Goal: Information Seeking & Learning: Obtain resource

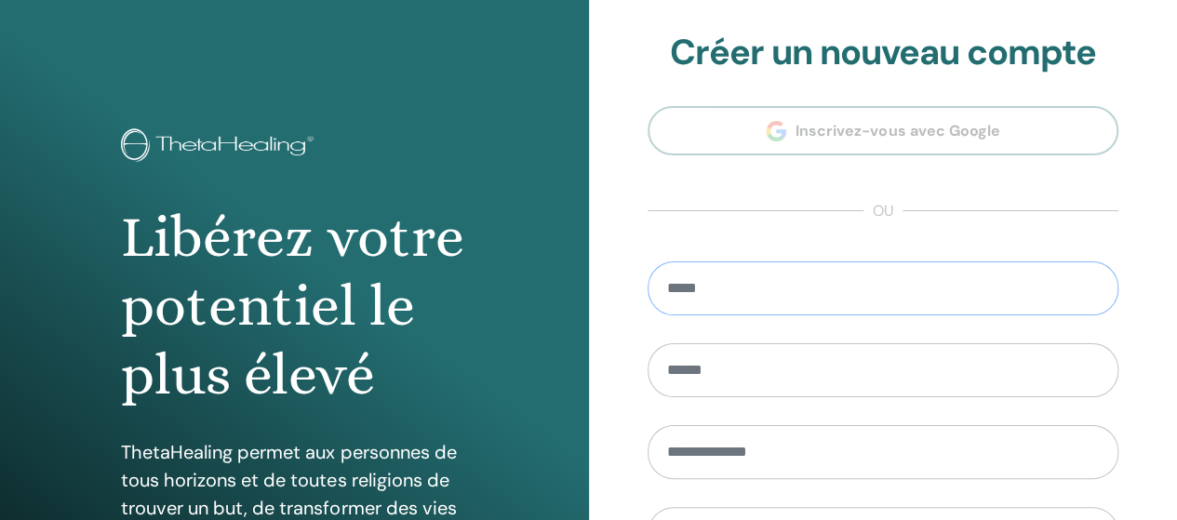
click at [705, 294] on input "email" at bounding box center [883, 288] width 472 height 54
type input "**********"
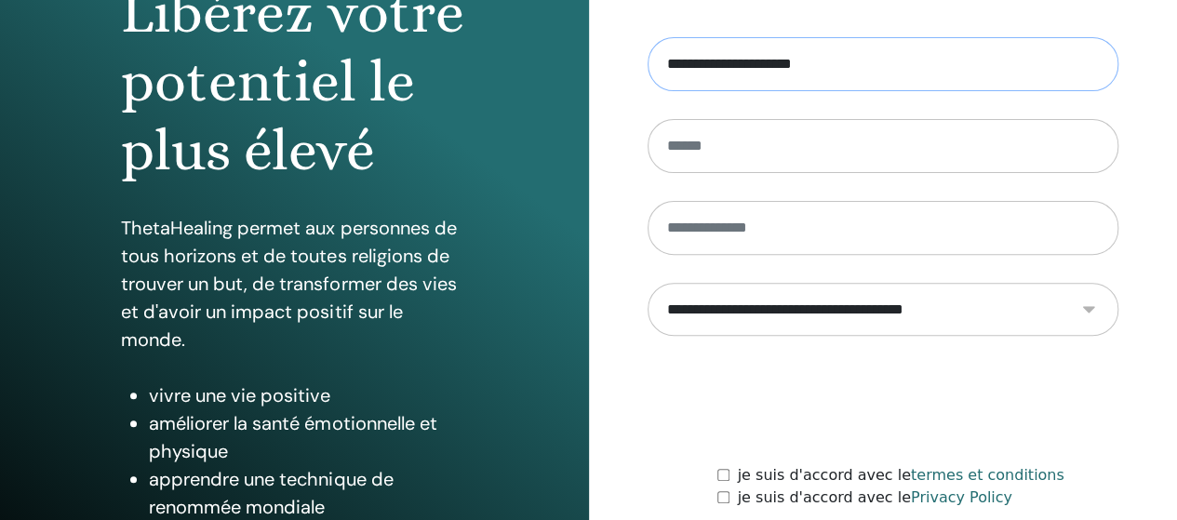
scroll to position [280, 0]
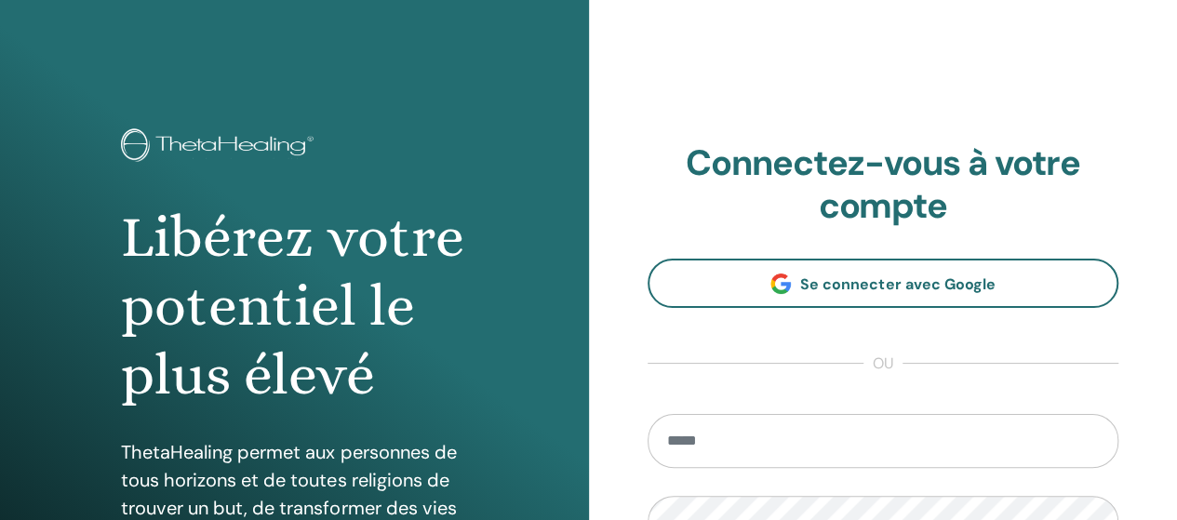
type input "**********"
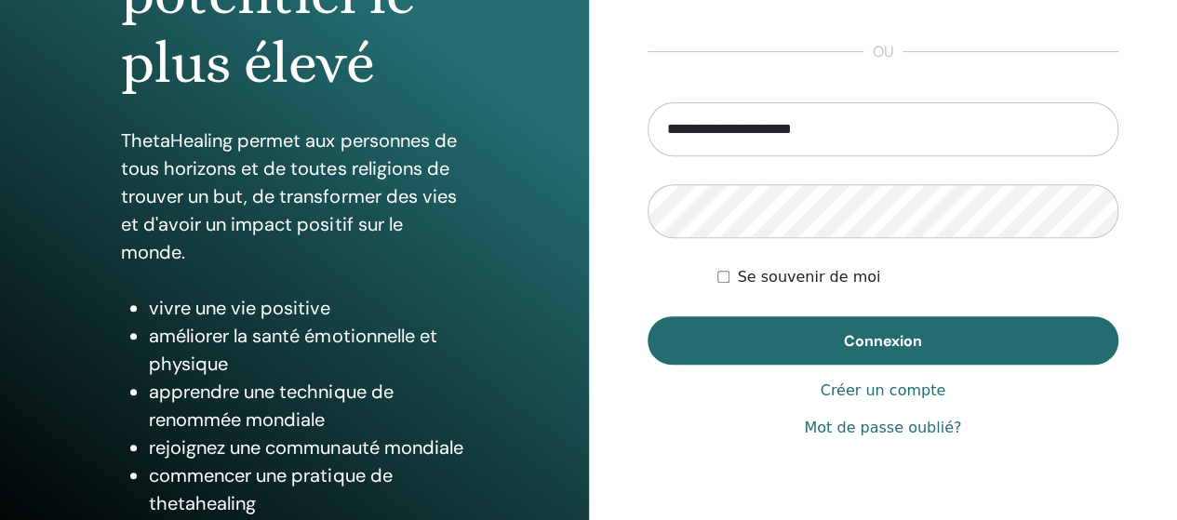
scroll to position [314, 0]
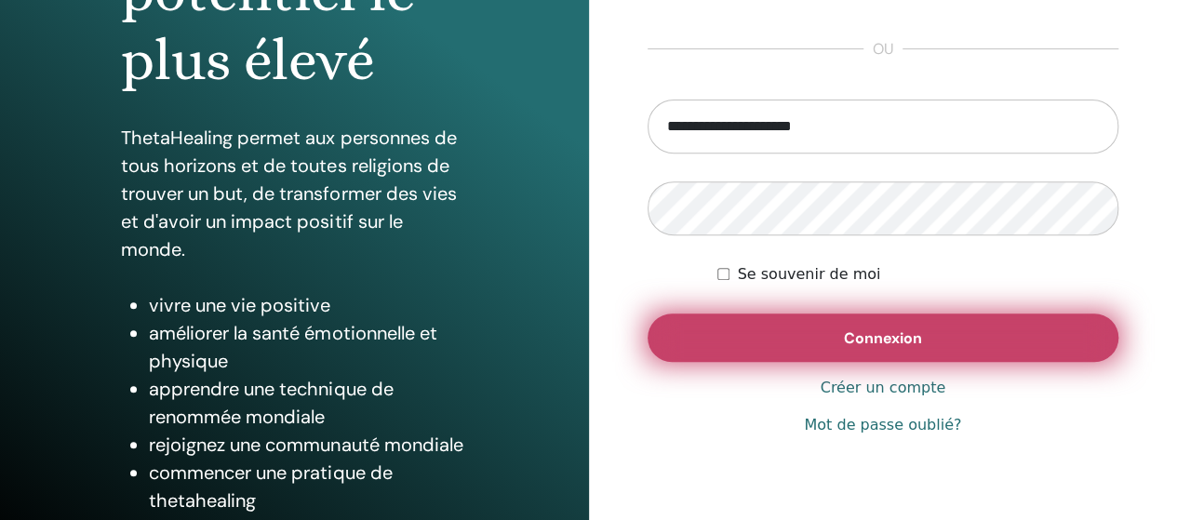
click at [821, 340] on button "Connexion" at bounding box center [883, 338] width 472 height 48
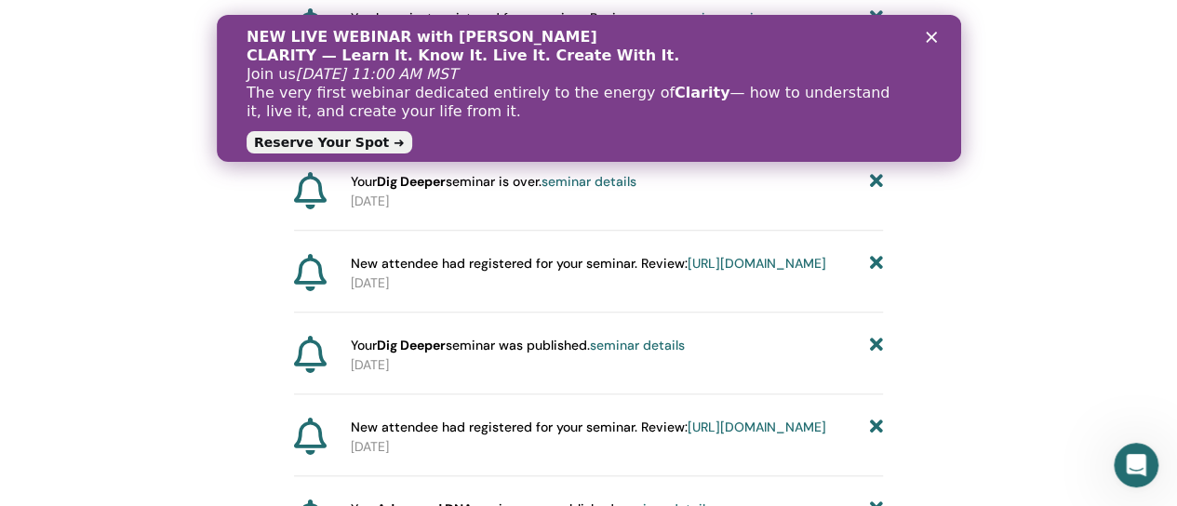
scroll to position [320, 0]
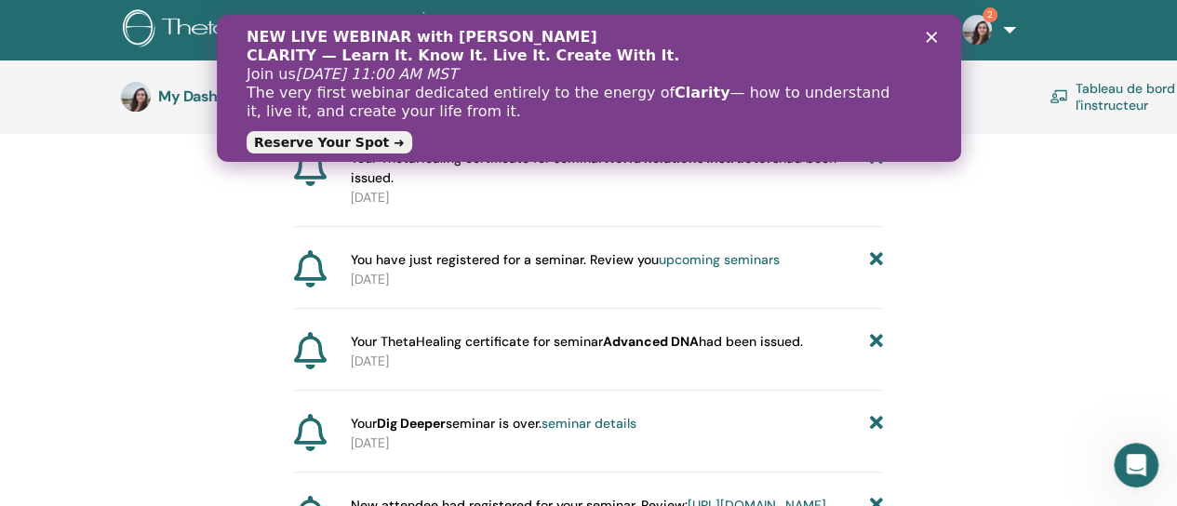
click at [926, 36] on icon "Fermer" at bounding box center [930, 37] width 11 height 11
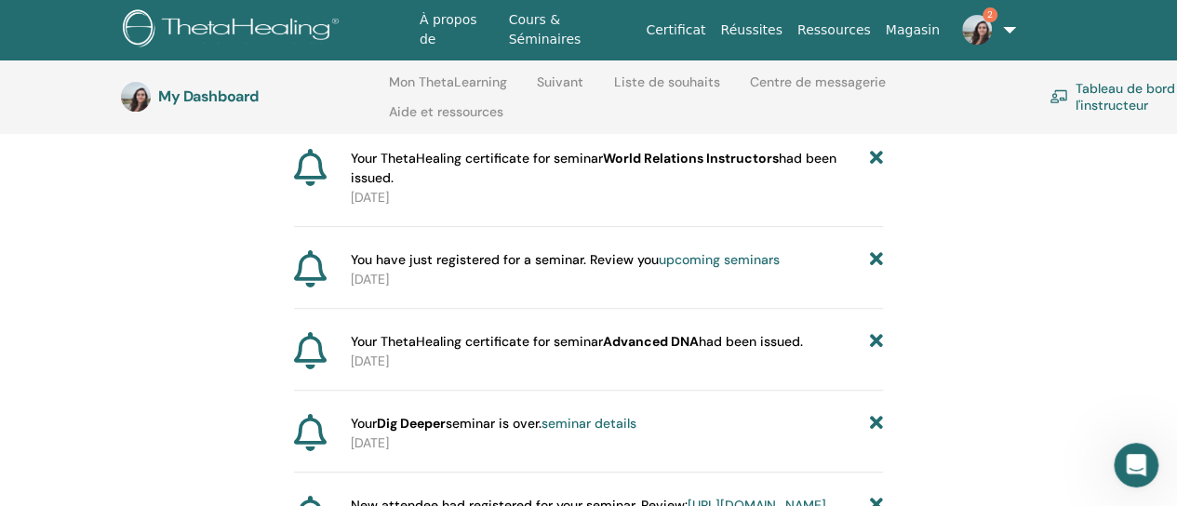
click at [978, 33] on img at bounding box center [977, 30] width 30 height 30
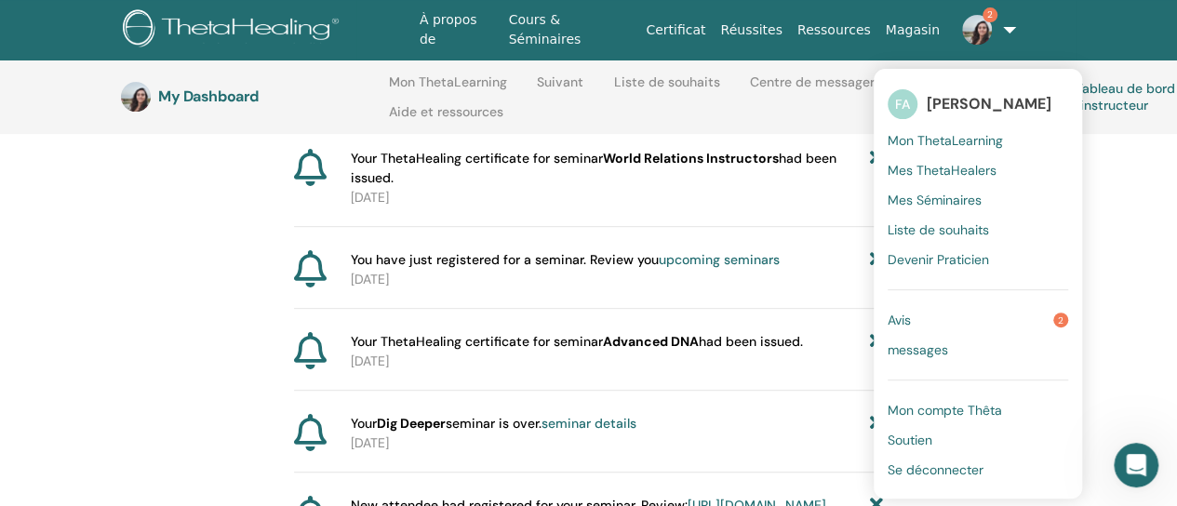
click at [931, 140] on span "Mon ThetaLearning" at bounding box center [944, 140] width 115 height 17
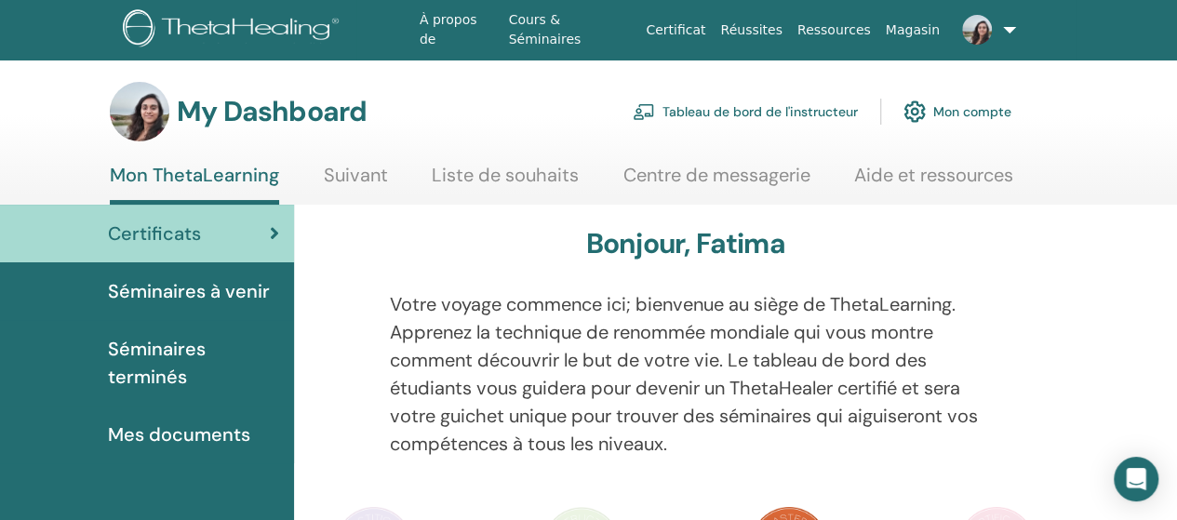
click at [197, 420] on span "Mes documents" at bounding box center [179, 434] width 142 height 28
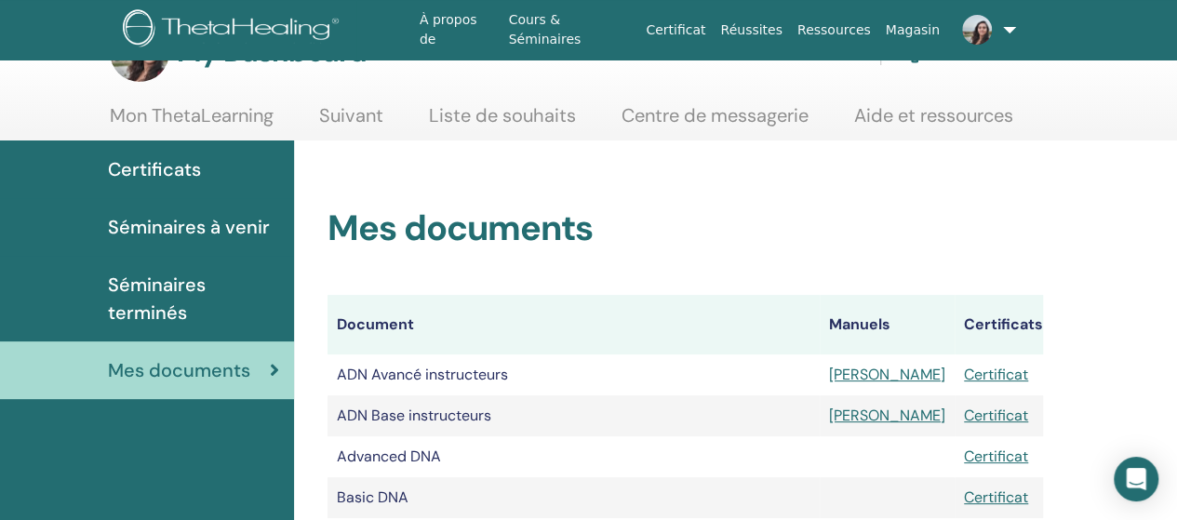
scroll to position [64, 0]
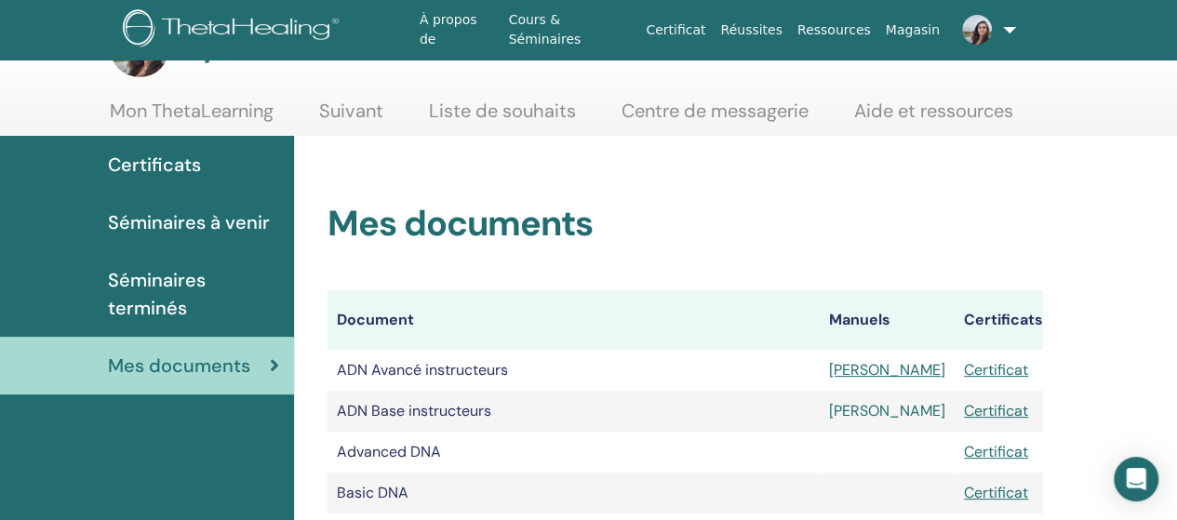
click at [848, 410] on link "[PERSON_NAME]" at bounding box center [887, 411] width 116 height 20
